Goal: Navigation & Orientation: Find specific page/section

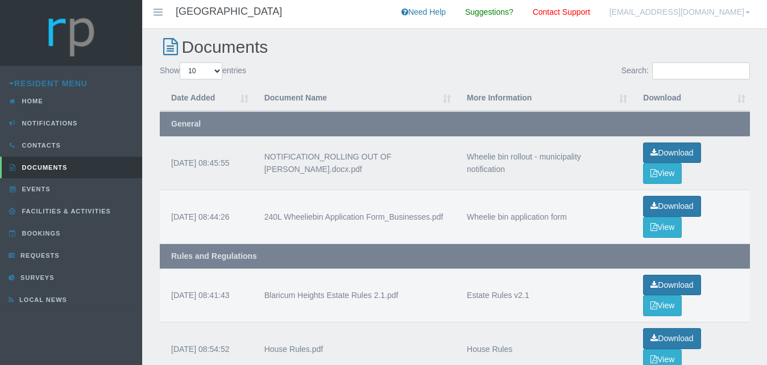
click at [703, 14] on link "[EMAIL_ADDRESS][DOMAIN_NAME]" at bounding box center [679, 14] width 157 height 28
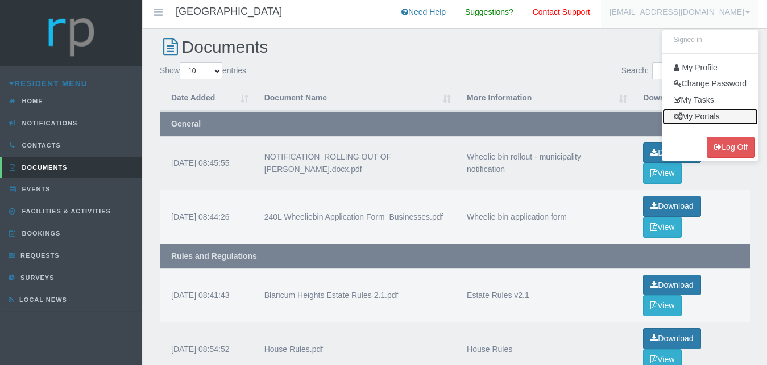
click at [699, 115] on link "My Portals" at bounding box center [709, 117] width 95 height 16
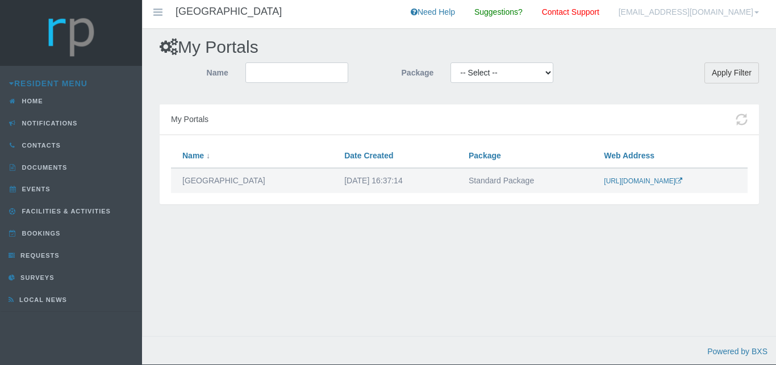
click at [726, 14] on link "[EMAIL_ADDRESS][DOMAIN_NAME]" at bounding box center [688, 14] width 157 height 28
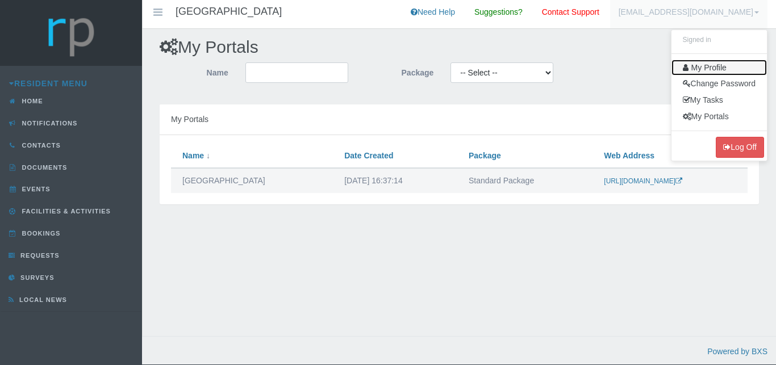
click at [707, 69] on link "My Profile" at bounding box center [719, 68] width 95 height 16
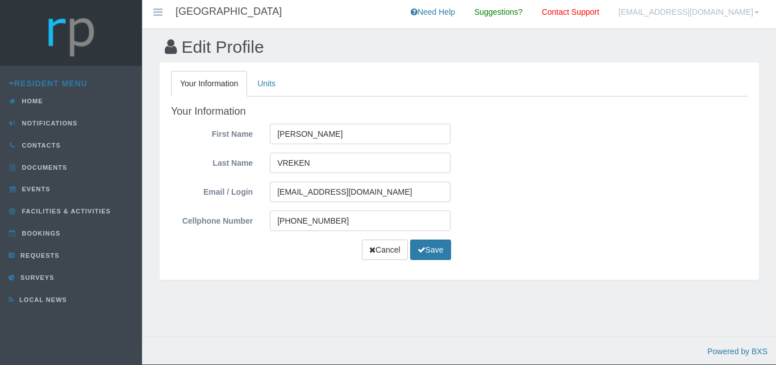
click at [712, 13] on link "[EMAIL_ADDRESS][DOMAIN_NAME]" at bounding box center [688, 14] width 157 height 28
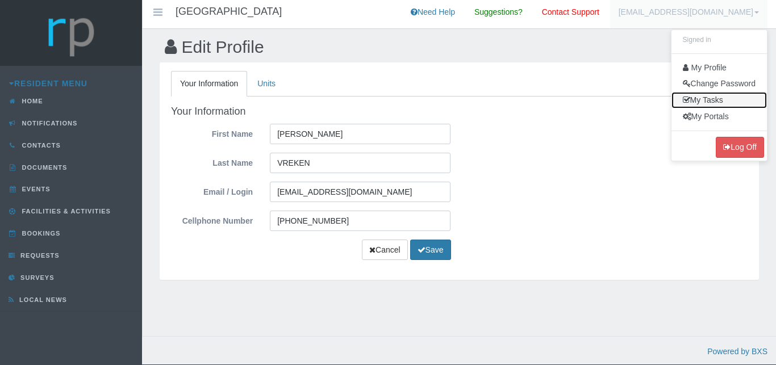
click at [707, 99] on link "My Tasks" at bounding box center [719, 100] width 95 height 16
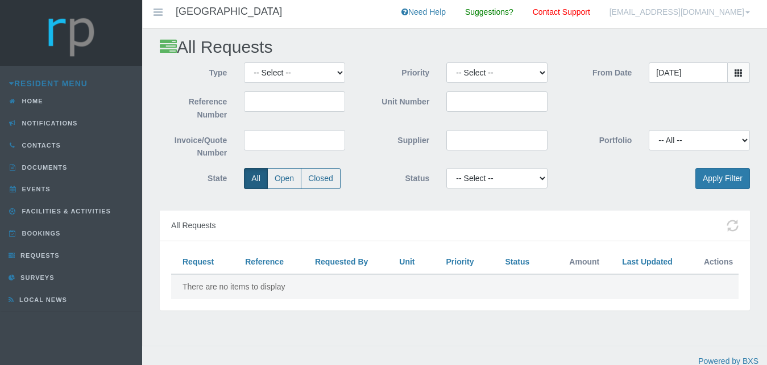
click at [701, 13] on link "[EMAIL_ADDRESS][DOMAIN_NAME]" at bounding box center [679, 14] width 157 height 28
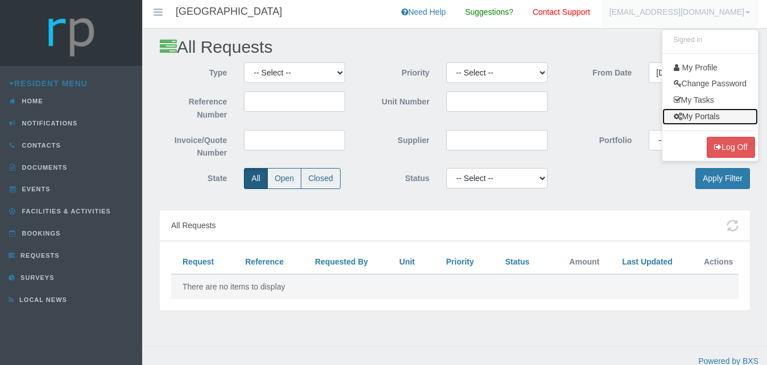
click at [699, 119] on link "My Portals" at bounding box center [709, 117] width 95 height 16
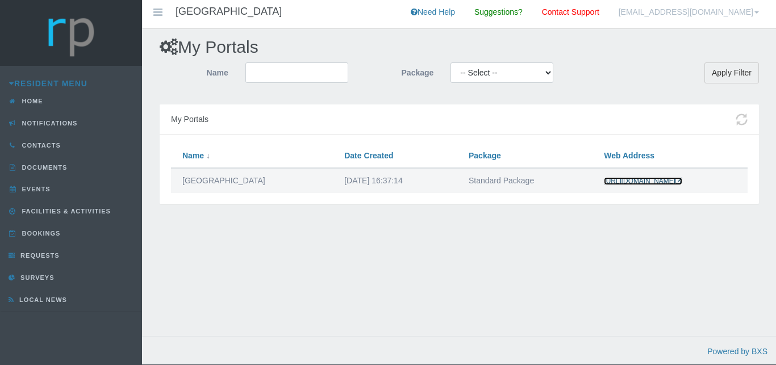
click at [678, 181] on link "[URL][DOMAIN_NAME]" at bounding box center [643, 181] width 78 height 8
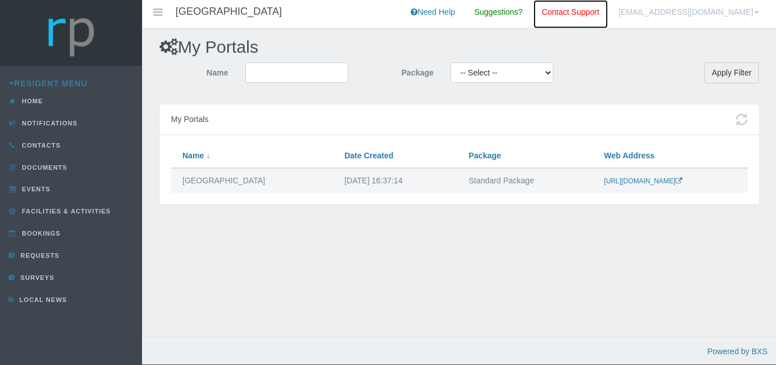
click at [608, 13] on link "Contact Support" at bounding box center [571, 14] width 74 height 28
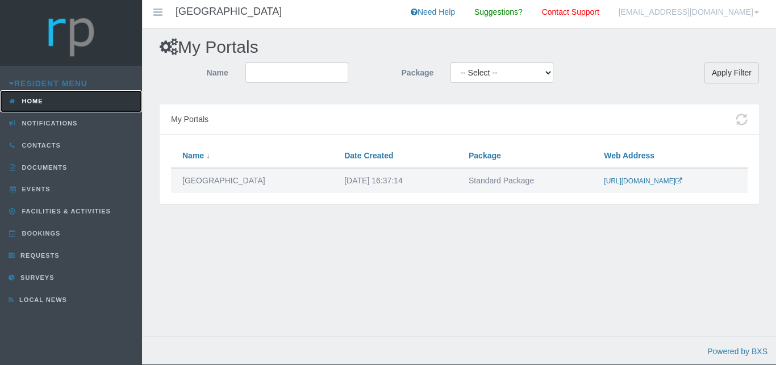
click at [32, 99] on span "Home" at bounding box center [31, 101] width 24 height 7
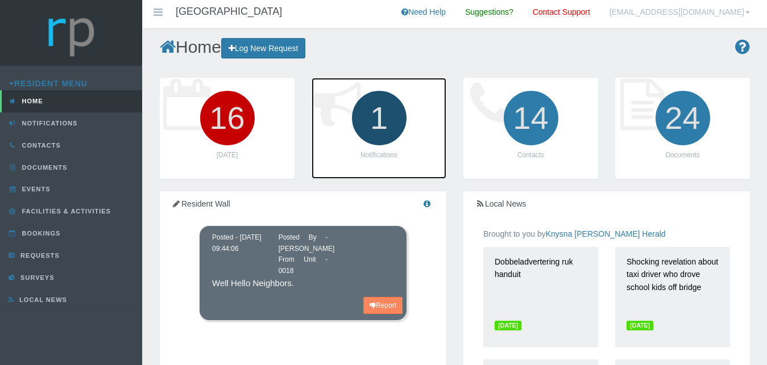
click at [380, 121] on icon "1" at bounding box center [379, 118] width 64 height 64
